Goal: Task Accomplishment & Management: Complete application form

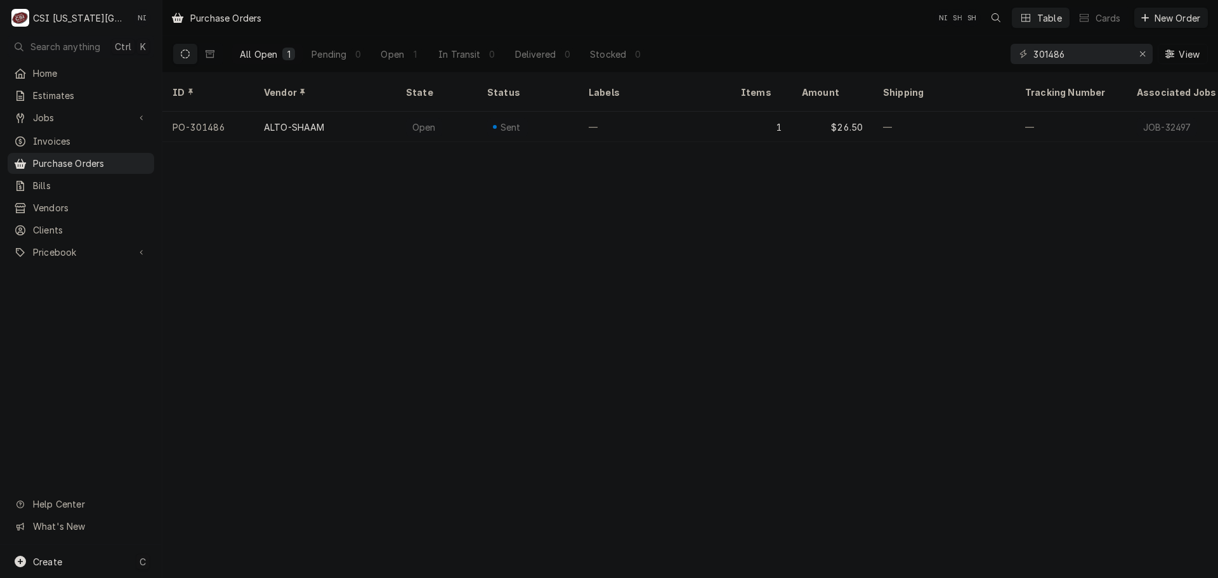
drag, startPoint x: 100, startPoint y: 556, endPoint x: 145, endPoint y: 543, distance: 47.0
click at [100, 557] on div "Create C" at bounding box center [81, 561] width 162 height 33
click at [249, 468] on div "Purchase Order" at bounding box center [237, 474] width 85 height 13
